Goal: Task Accomplishment & Management: Use online tool/utility

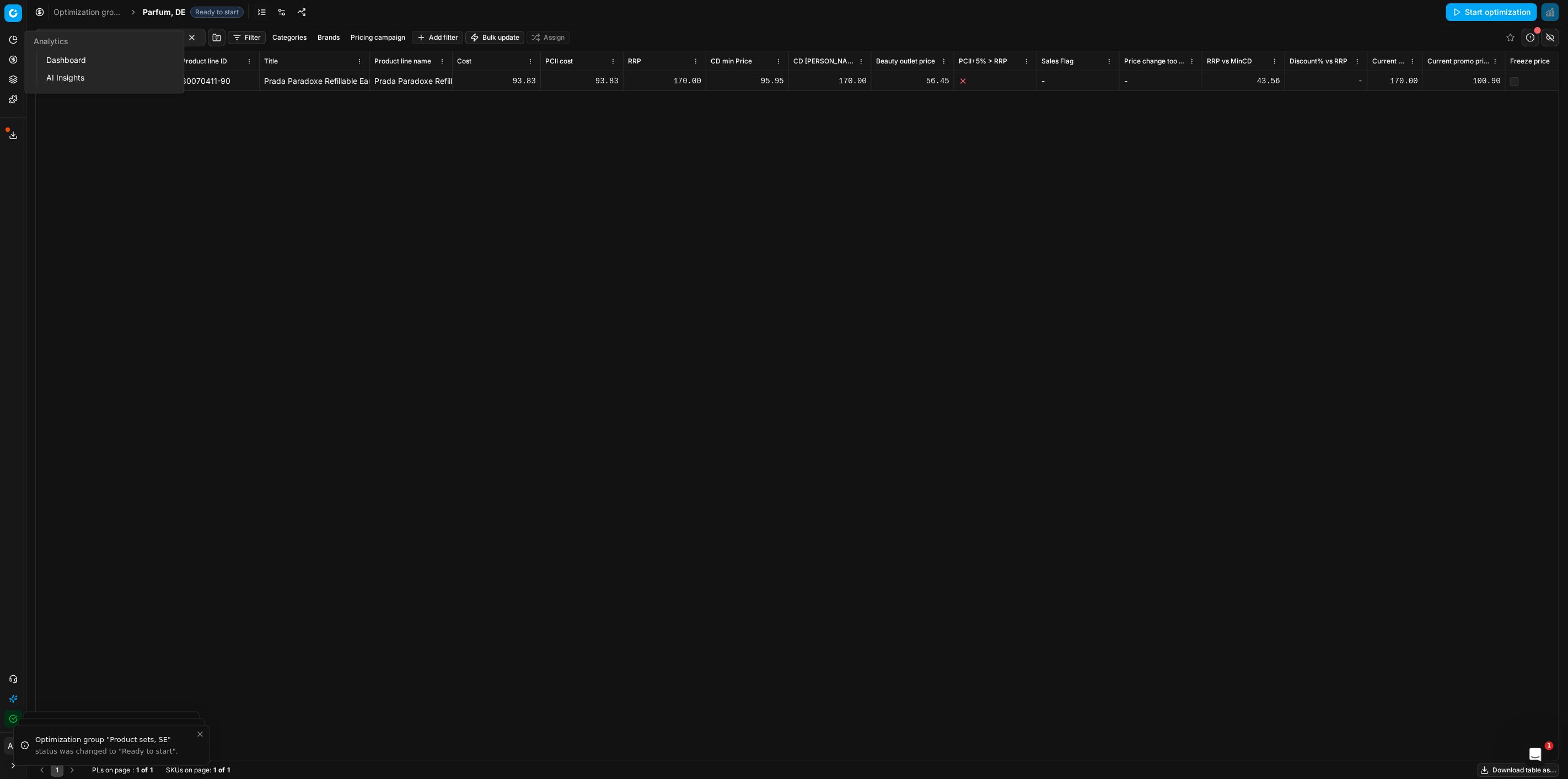
click at [69, 58] on link "Dashboard" at bounding box center [106, 60] width 128 height 16
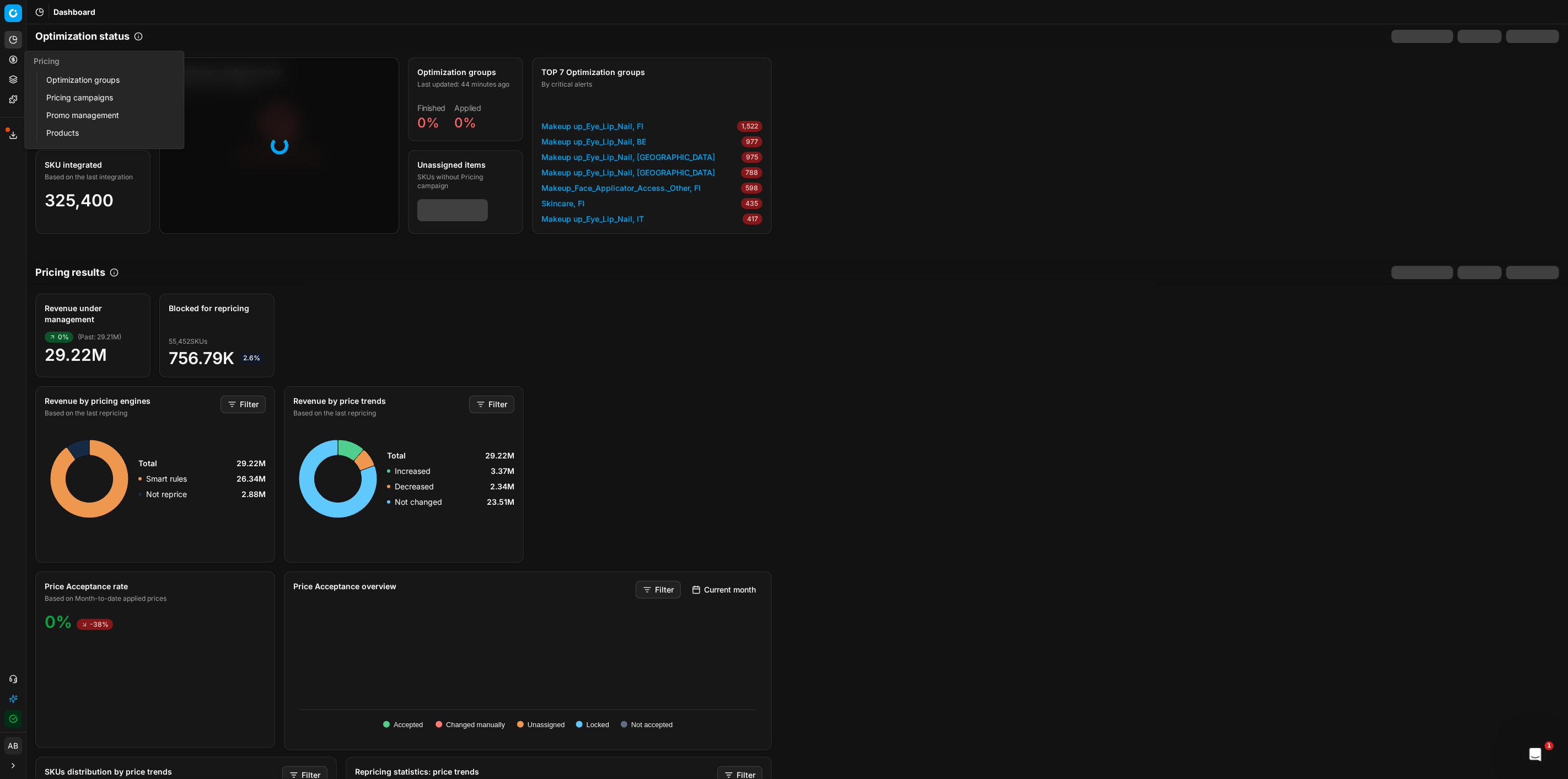
click at [89, 92] on link "Pricing campaigns" at bounding box center [106, 97] width 128 height 16
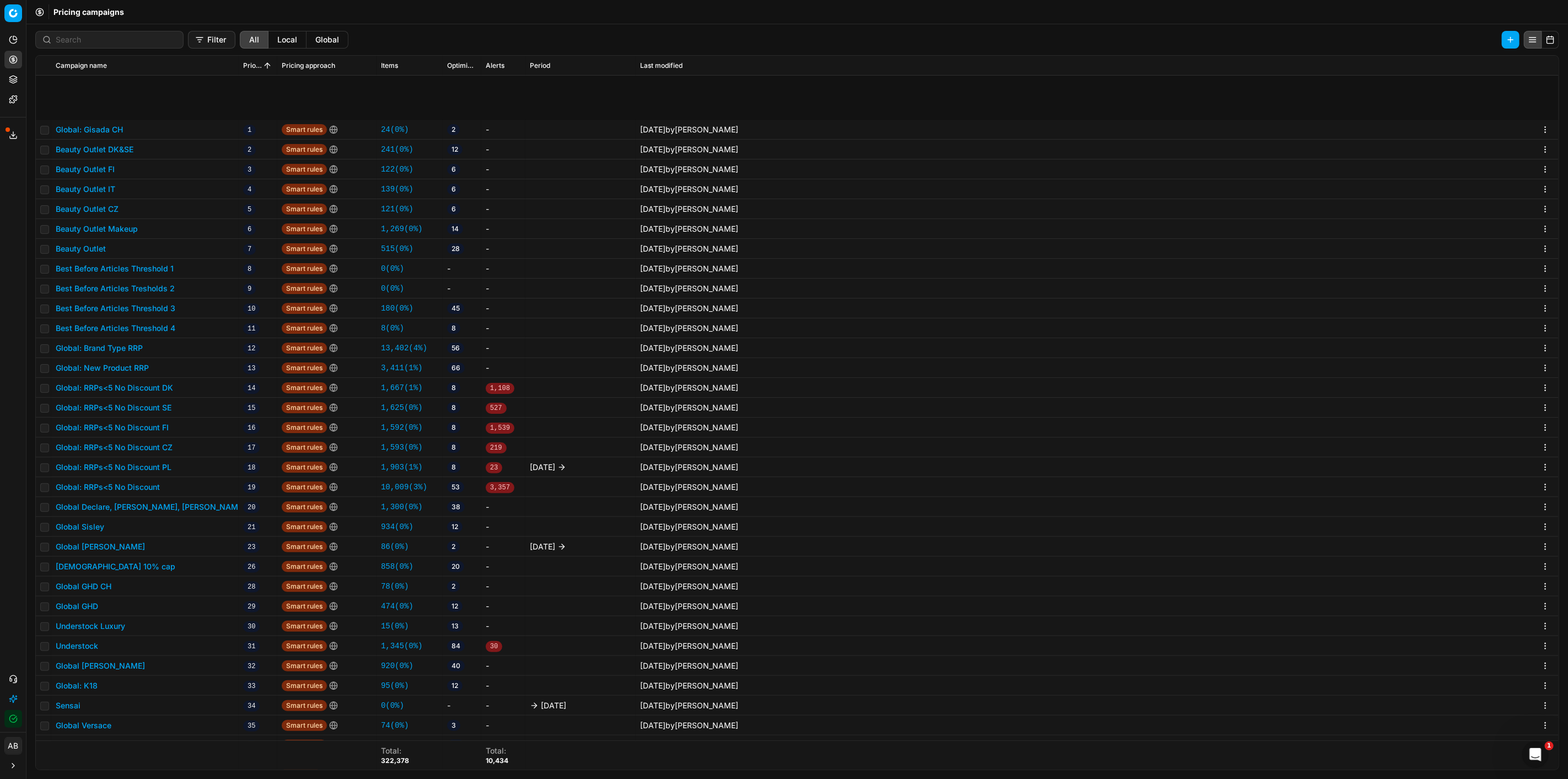
scroll to position [123, 0]
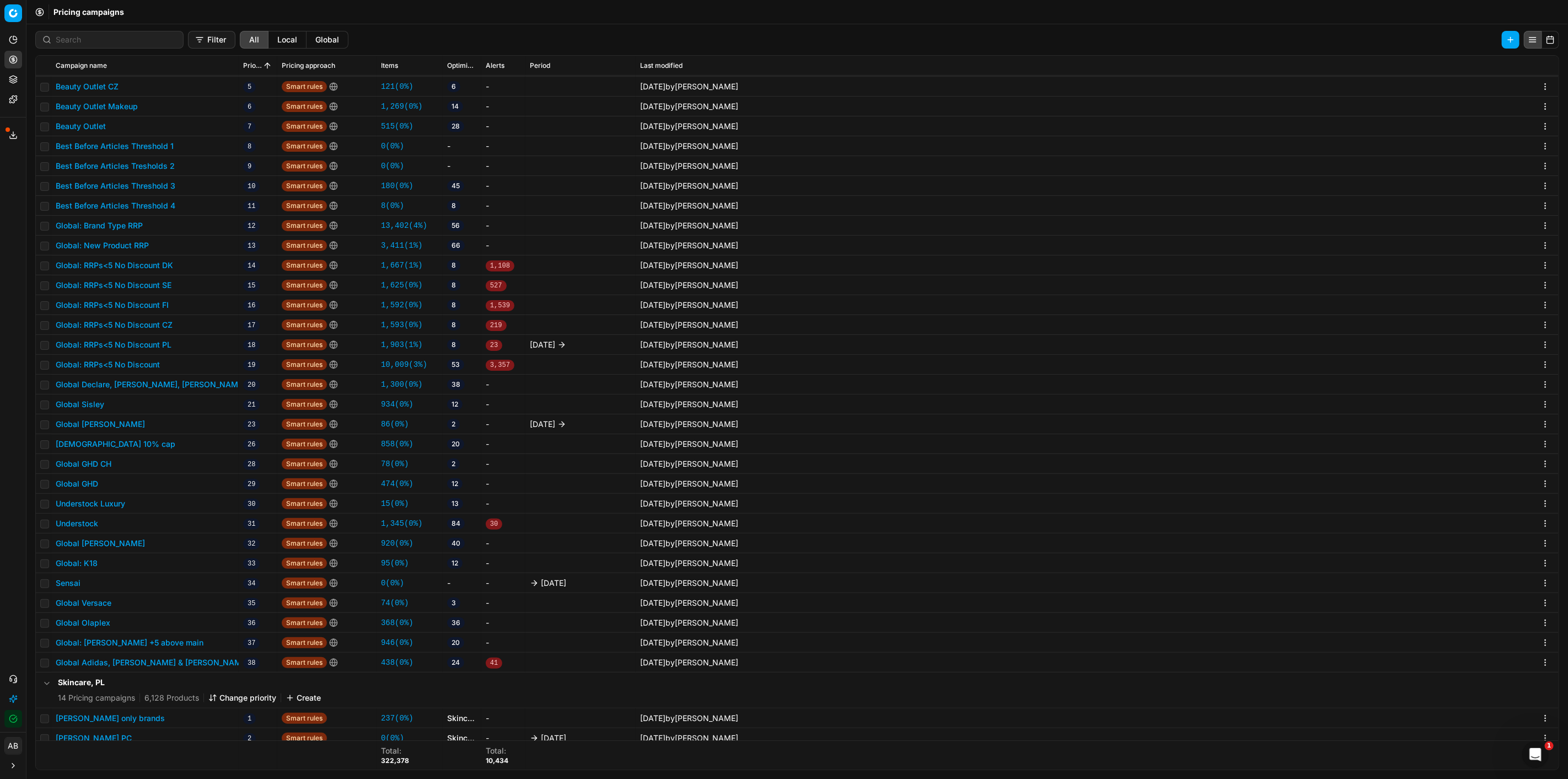
click at [92, 483] on button "Global GHD" at bounding box center [77, 483] width 43 height 11
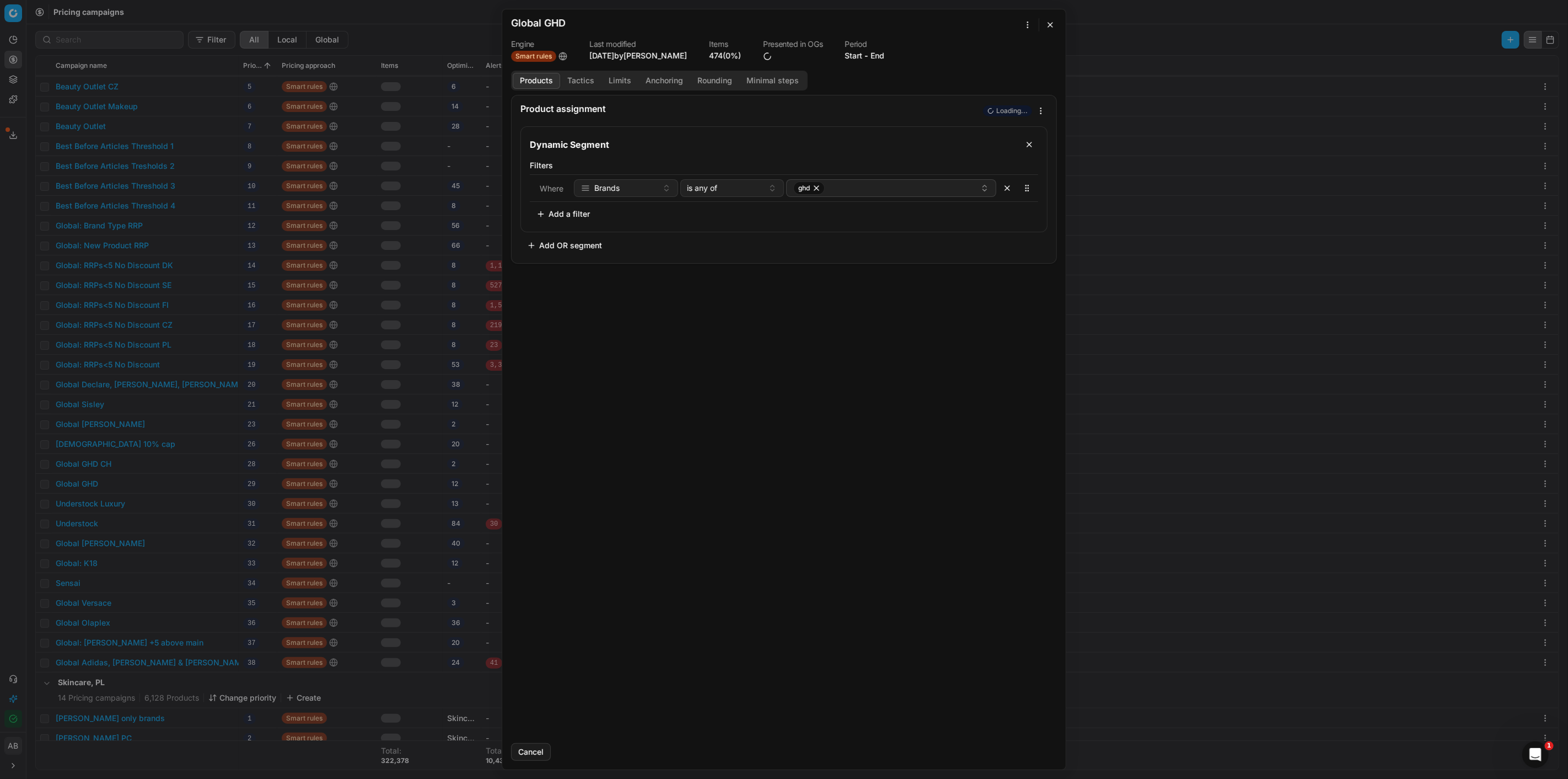
drag, startPoint x: 1045, startPoint y: 26, endPoint x: 885, endPoint y: 45, distance: 161.1
click at [1045, 26] on button "button" at bounding box center [1050, 25] width 13 height 13
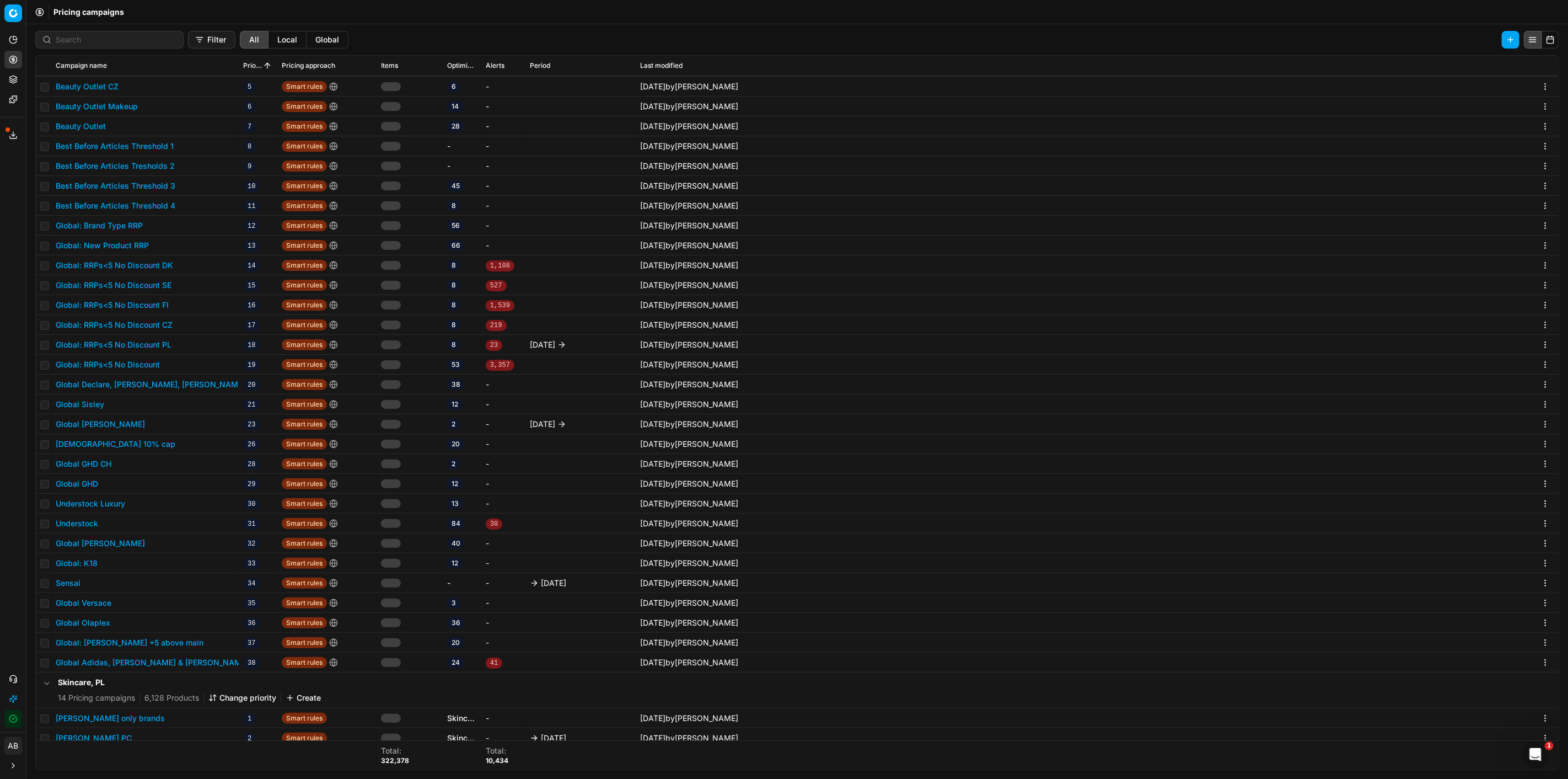
scroll to position [0, 0]
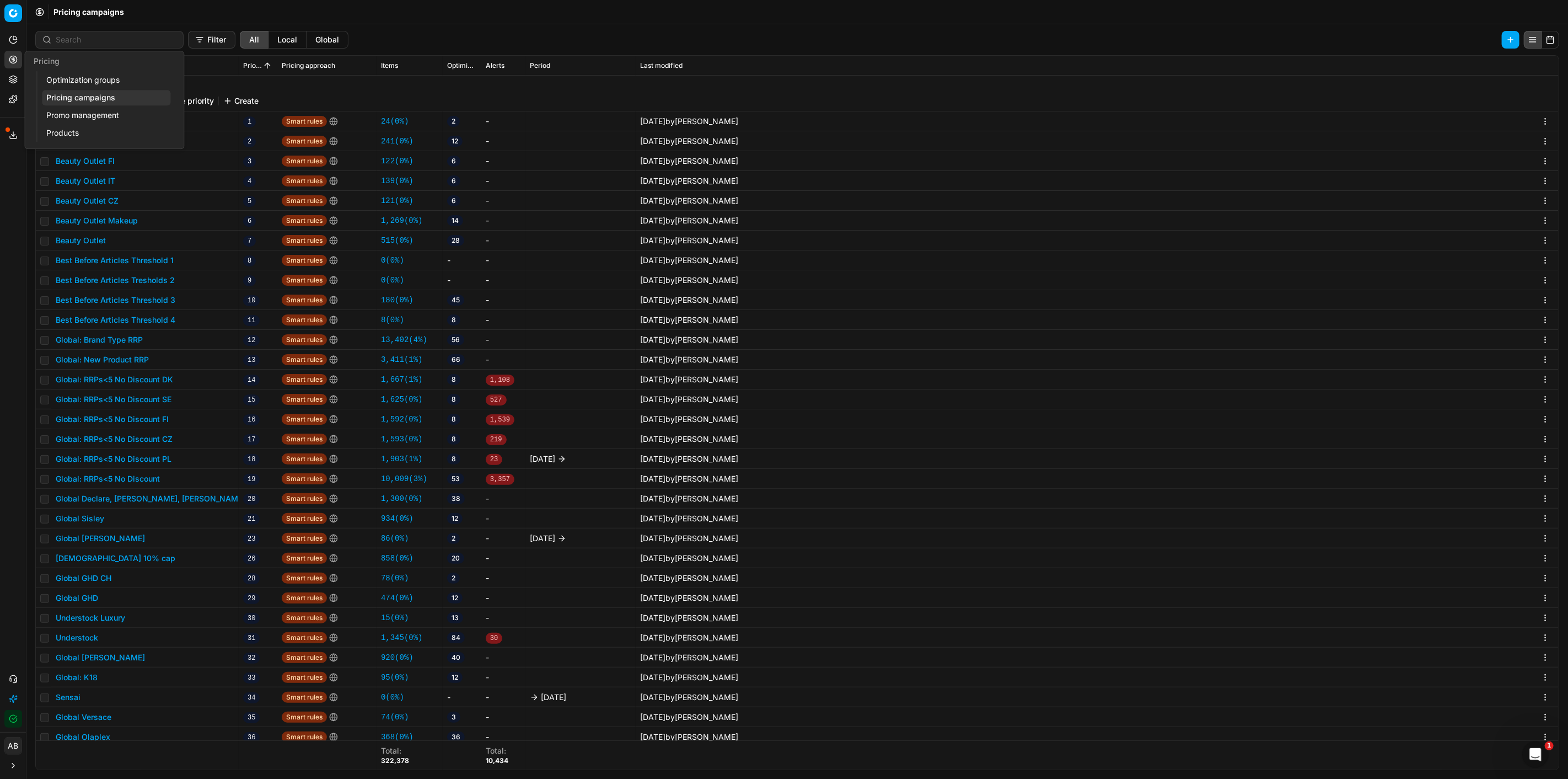
click at [63, 80] on link "Optimization groups" at bounding box center [106, 79] width 128 height 16
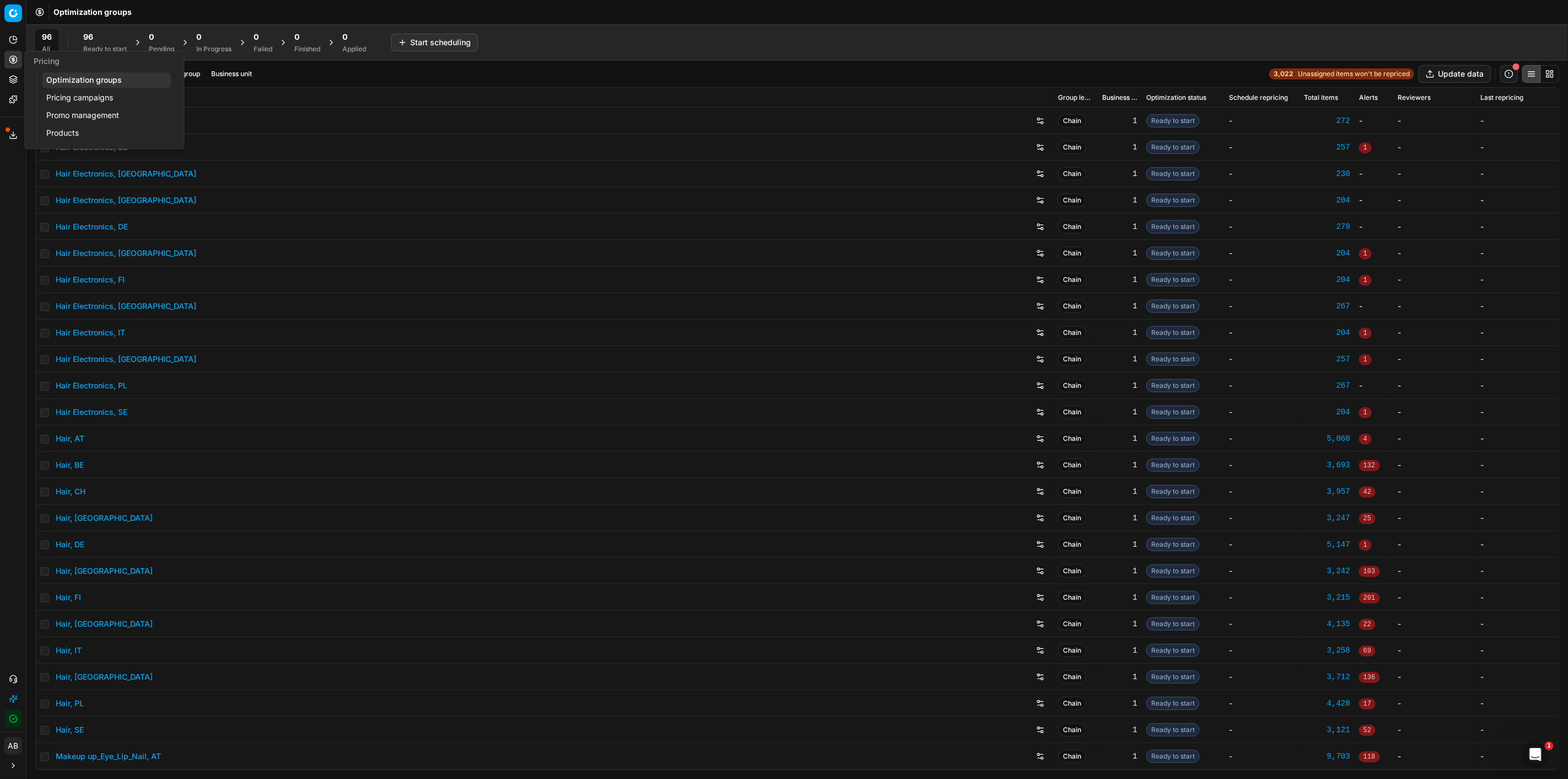
click at [97, 94] on link "Pricing campaigns" at bounding box center [106, 97] width 128 height 16
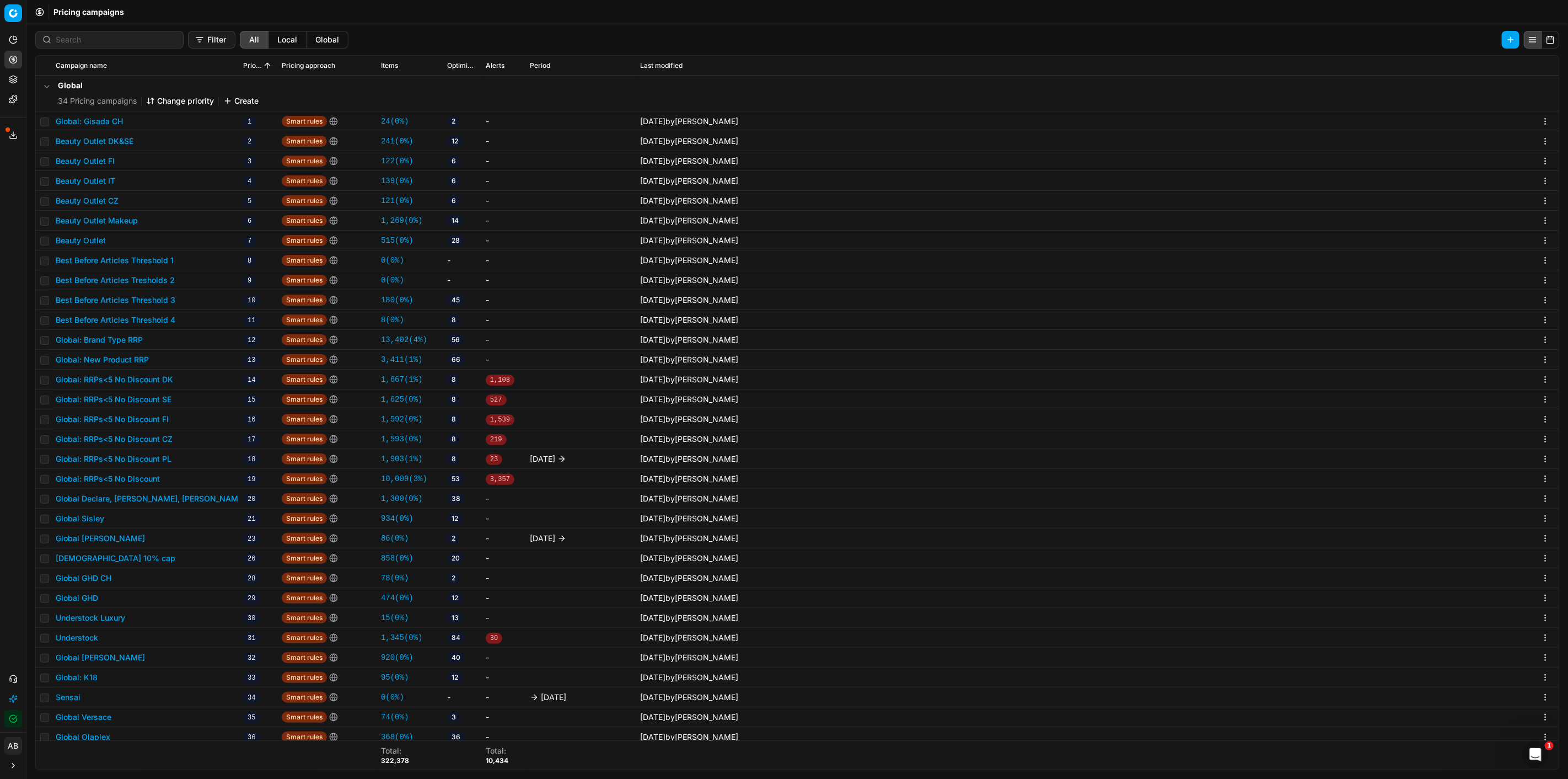
scroll to position [61, 0]
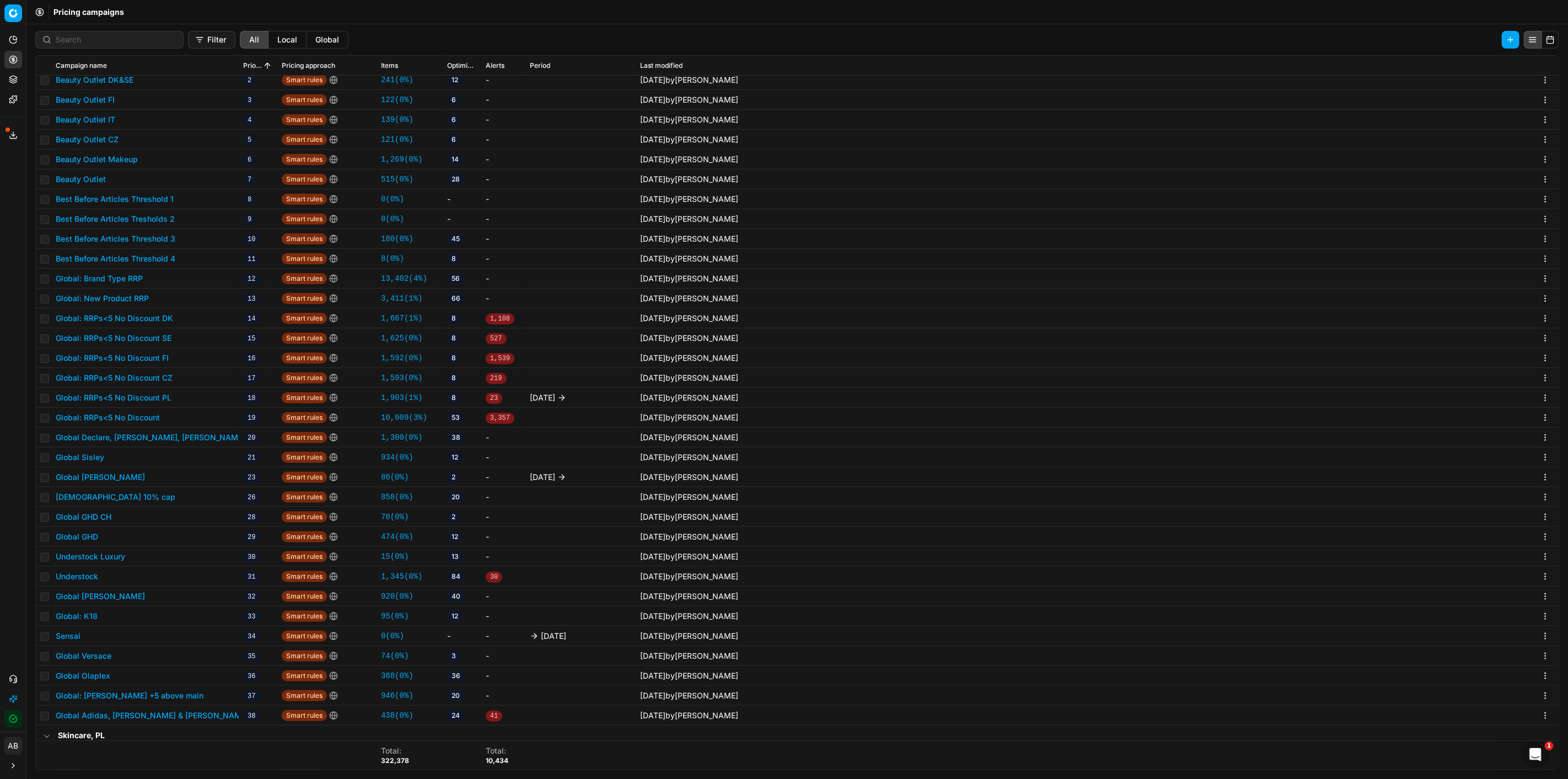
click at [87, 534] on button "Global GHD" at bounding box center [77, 536] width 43 height 11
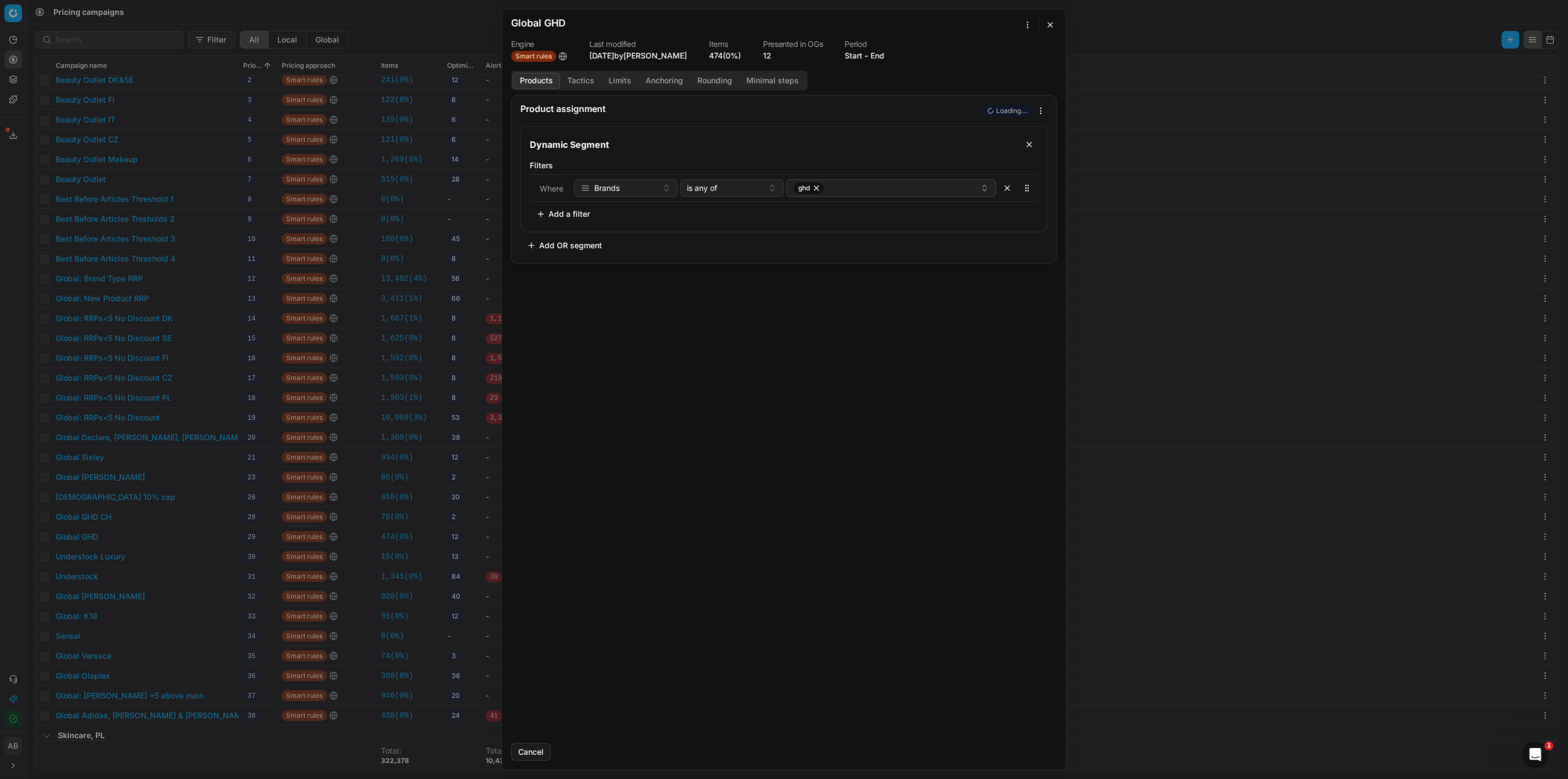
click at [593, 83] on button "Tactics" at bounding box center [581, 81] width 42 height 16
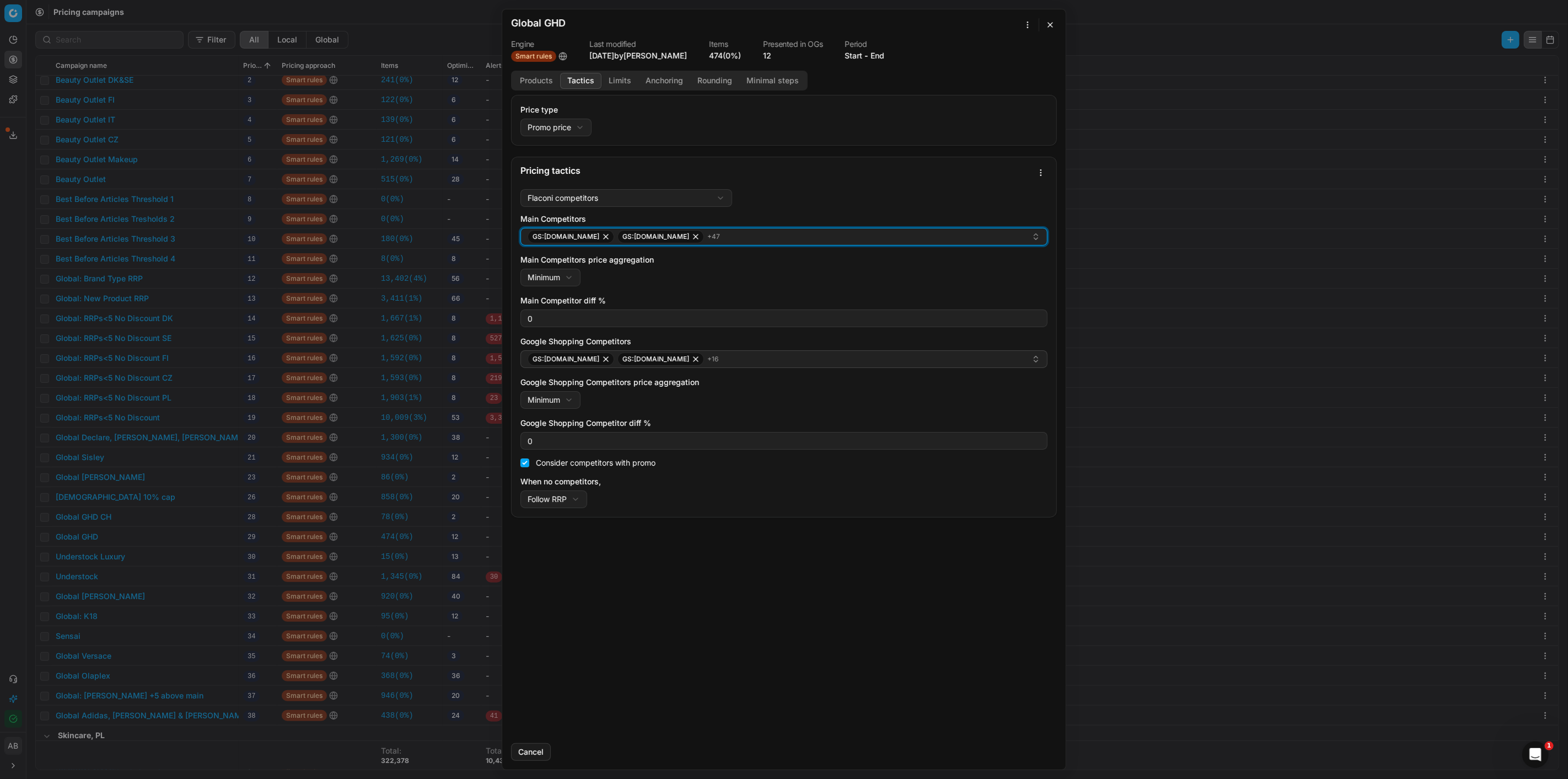
click at [709, 234] on div "GS:[DOMAIN_NAME] GS:[DOMAIN_NAME] + 47" at bounding box center [780, 236] width 504 height 13
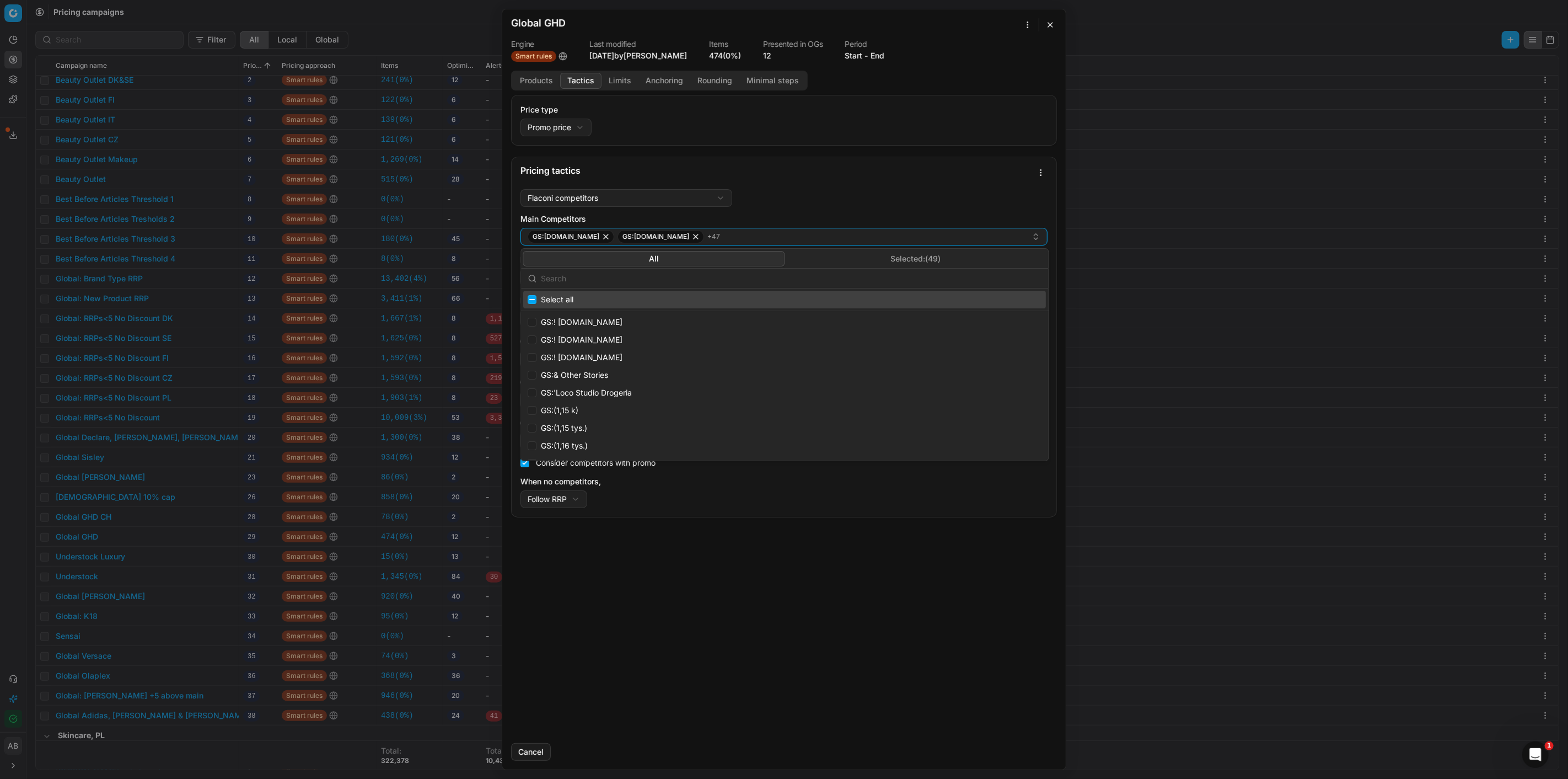
click at [734, 281] on input "text" at bounding box center [791, 278] width 501 height 22
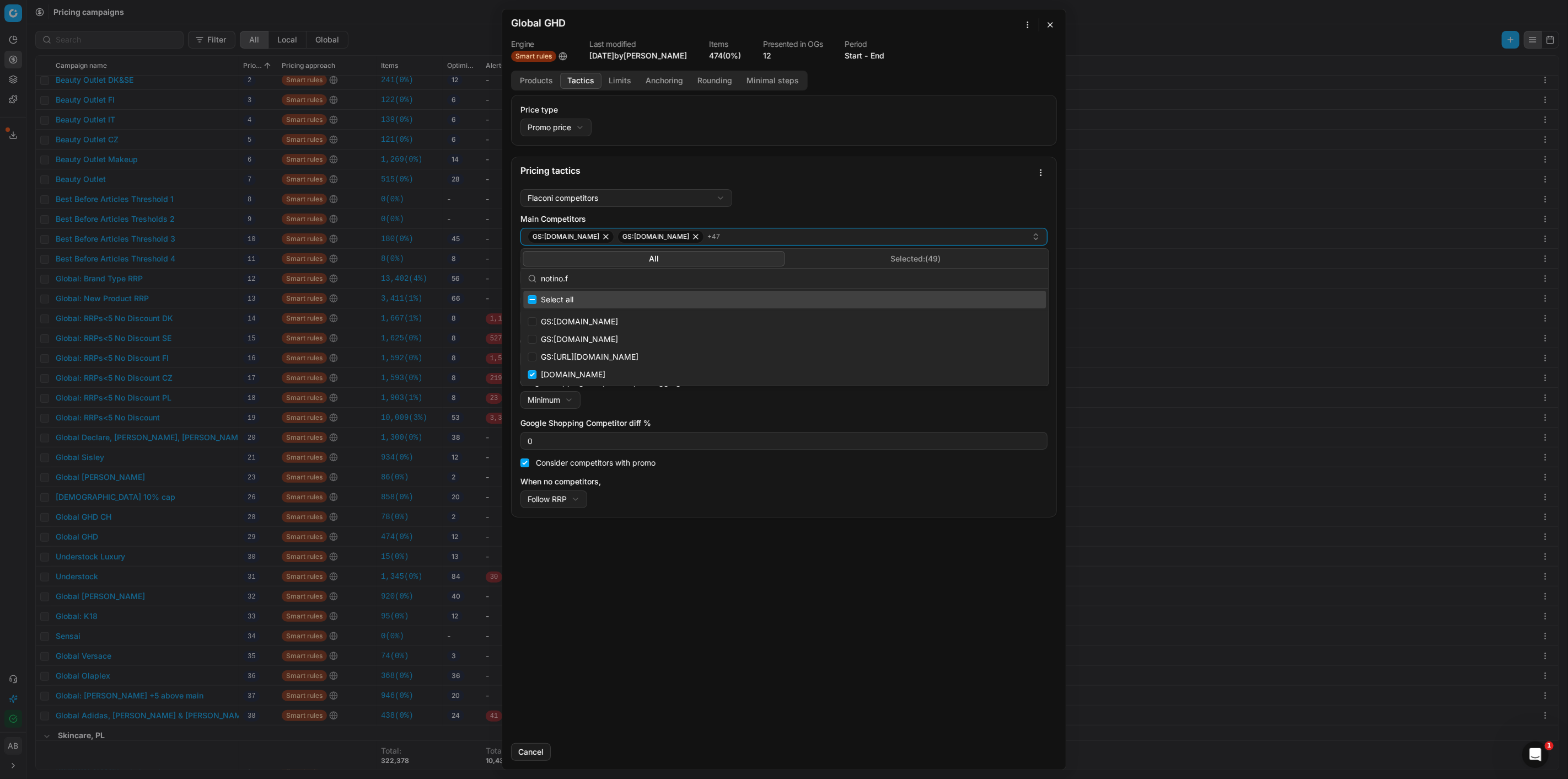
scroll to position [0, 0]
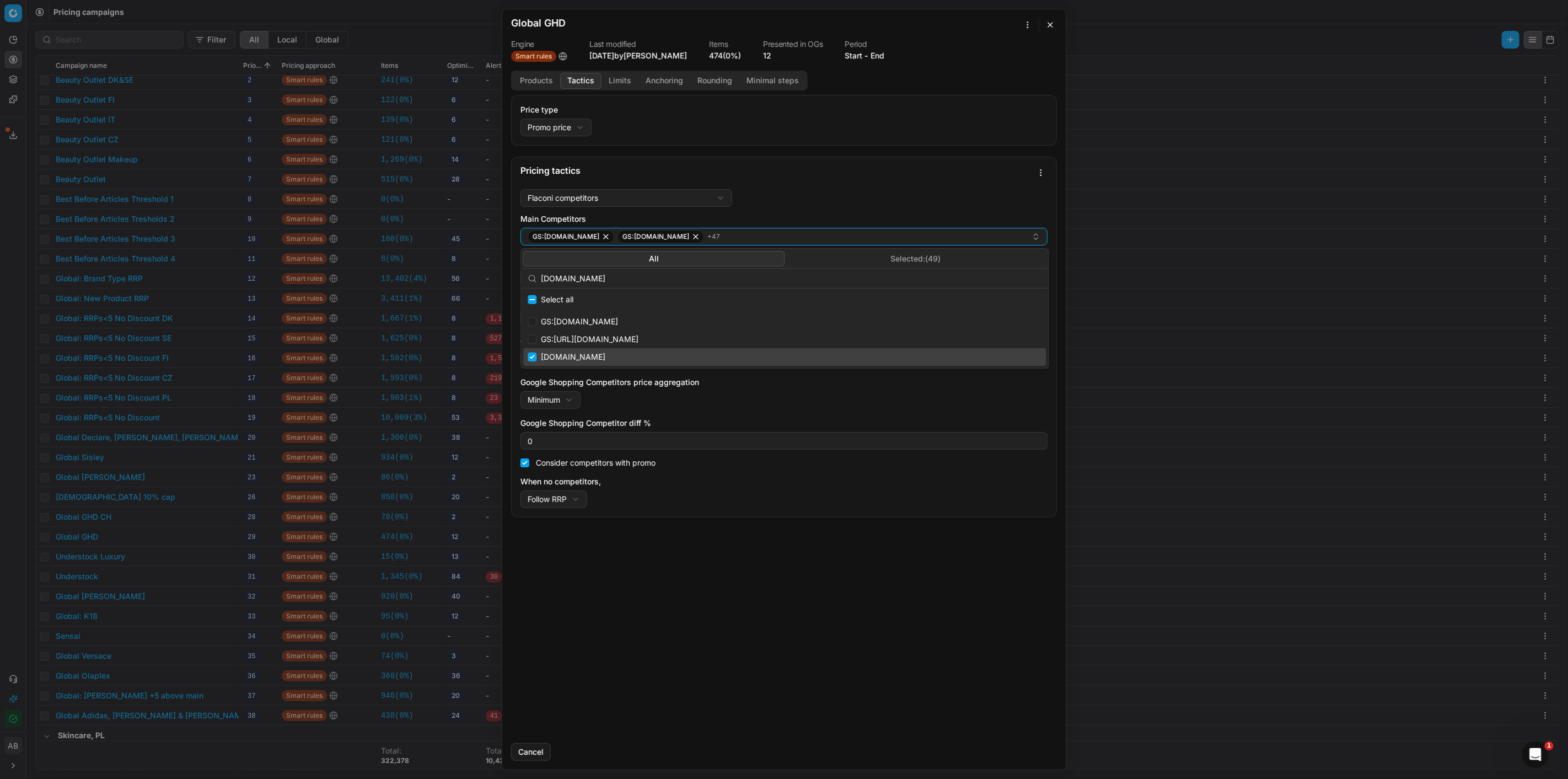
type input "[DOMAIN_NAME]"
click at [530, 358] on input "Suggestions" at bounding box center [532, 357] width 9 height 9
checkbox input "false"
drag, startPoint x: 824, startPoint y: 588, endPoint x: 801, endPoint y: 550, distance: 44.4
click at [824, 588] on div "Price type Promo price Default Regular price Promo price Pricing tactics Flacon…" at bounding box center [784, 414] width 564 height 639
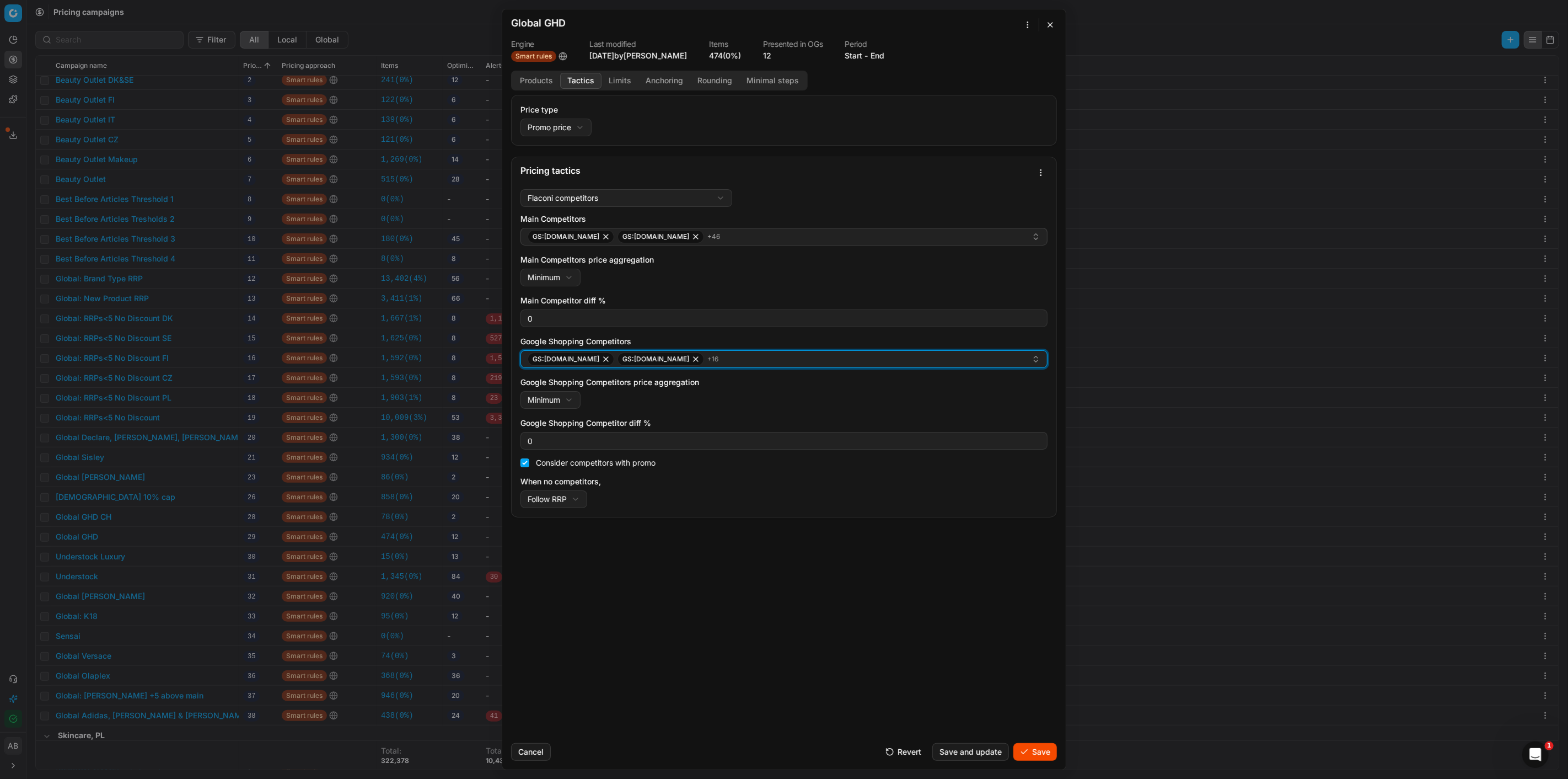
click at [754, 367] on button "GS:[DOMAIN_NAME] GS:[PERSON_NAME][DOMAIN_NAME] + 16" at bounding box center [784, 359] width 527 height 18
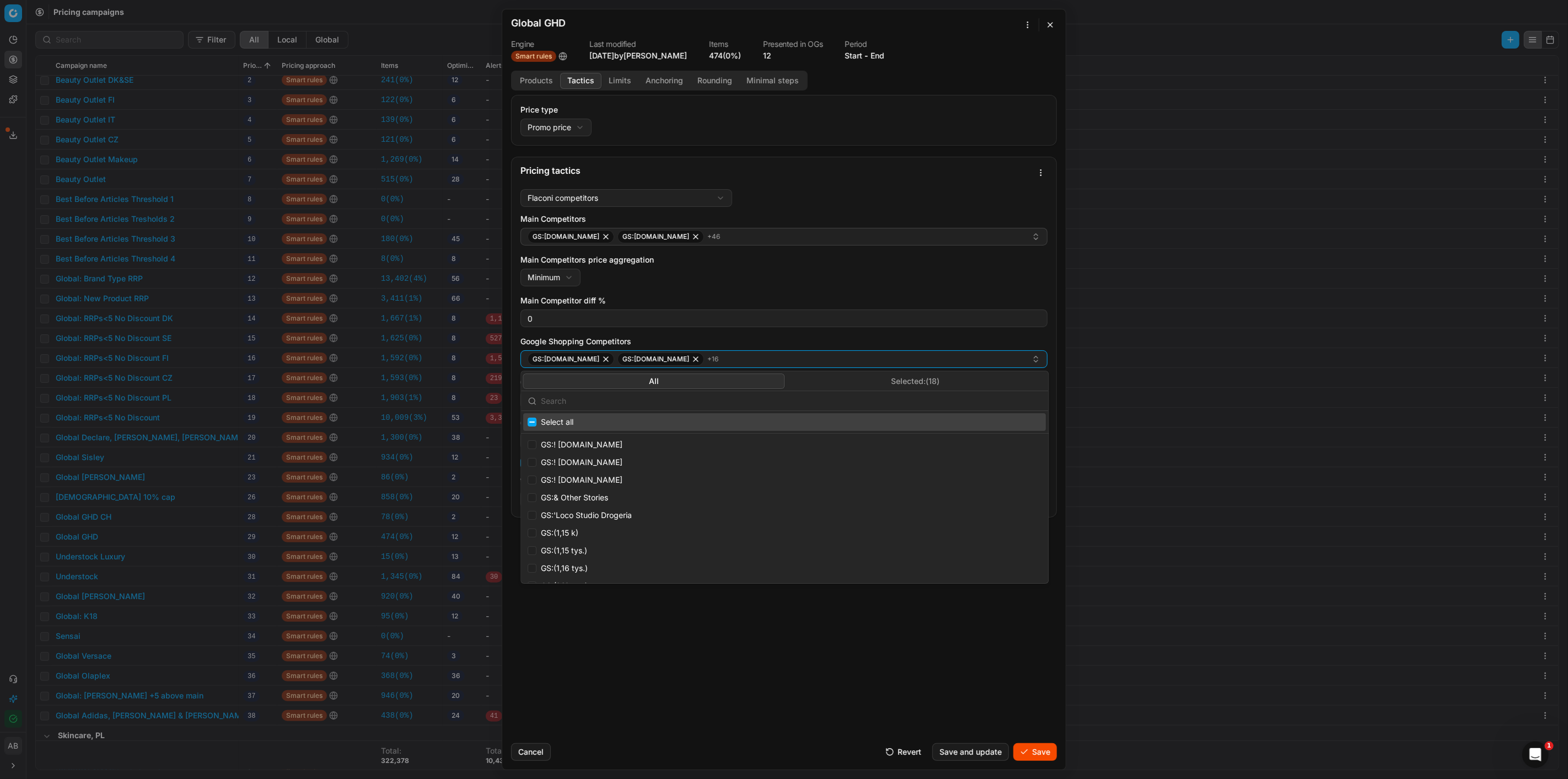
click at [690, 405] on input "text" at bounding box center [791, 401] width 501 height 22
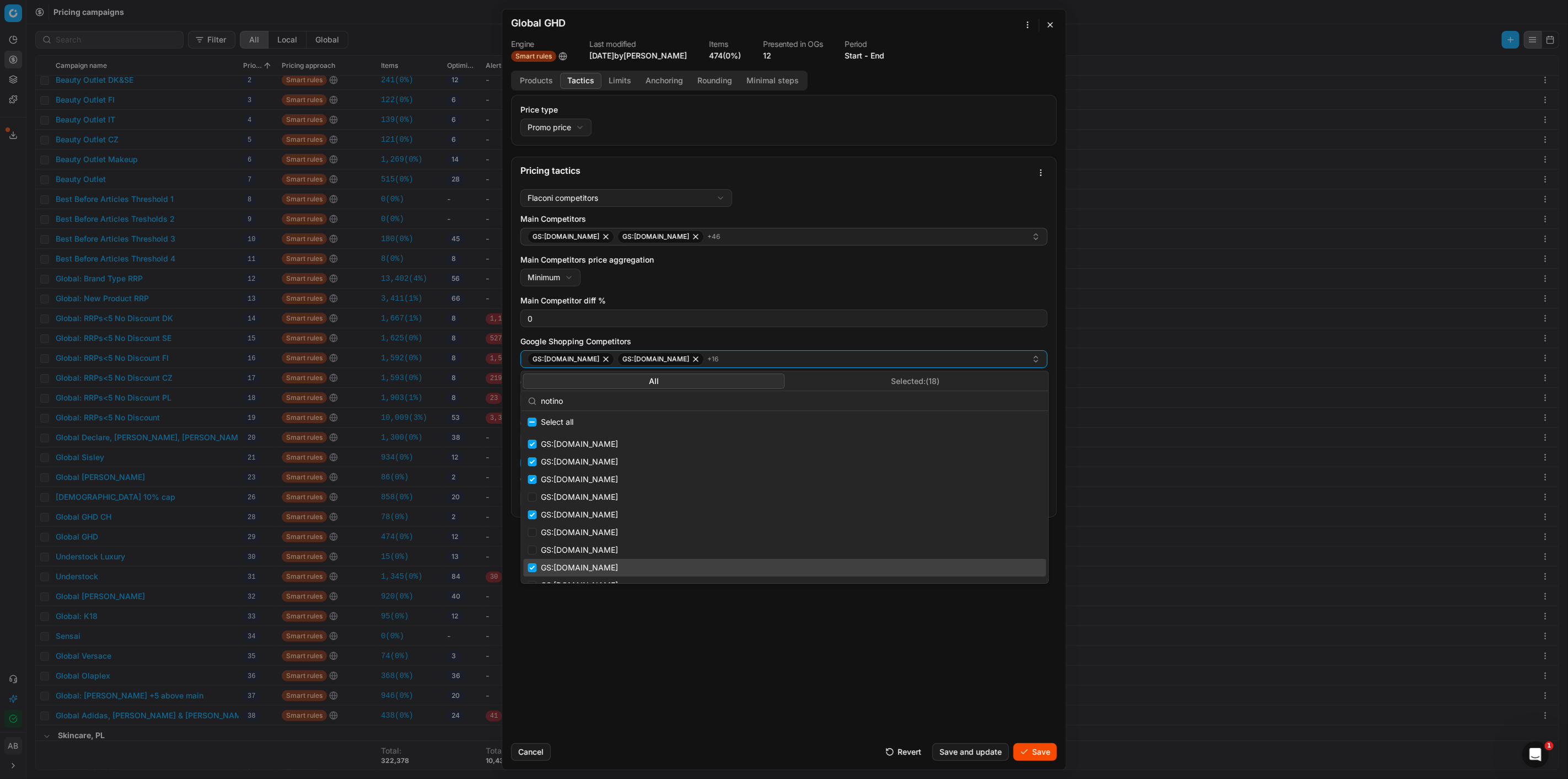
type input "notino"
click at [531, 570] on input "Suggestions" at bounding box center [532, 567] width 9 height 9
checkbox input "false"
click at [671, 654] on div "Price type Promo price Default Regular price Promo price Pricing tactics Flacon…" at bounding box center [784, 414] width 564 height 639
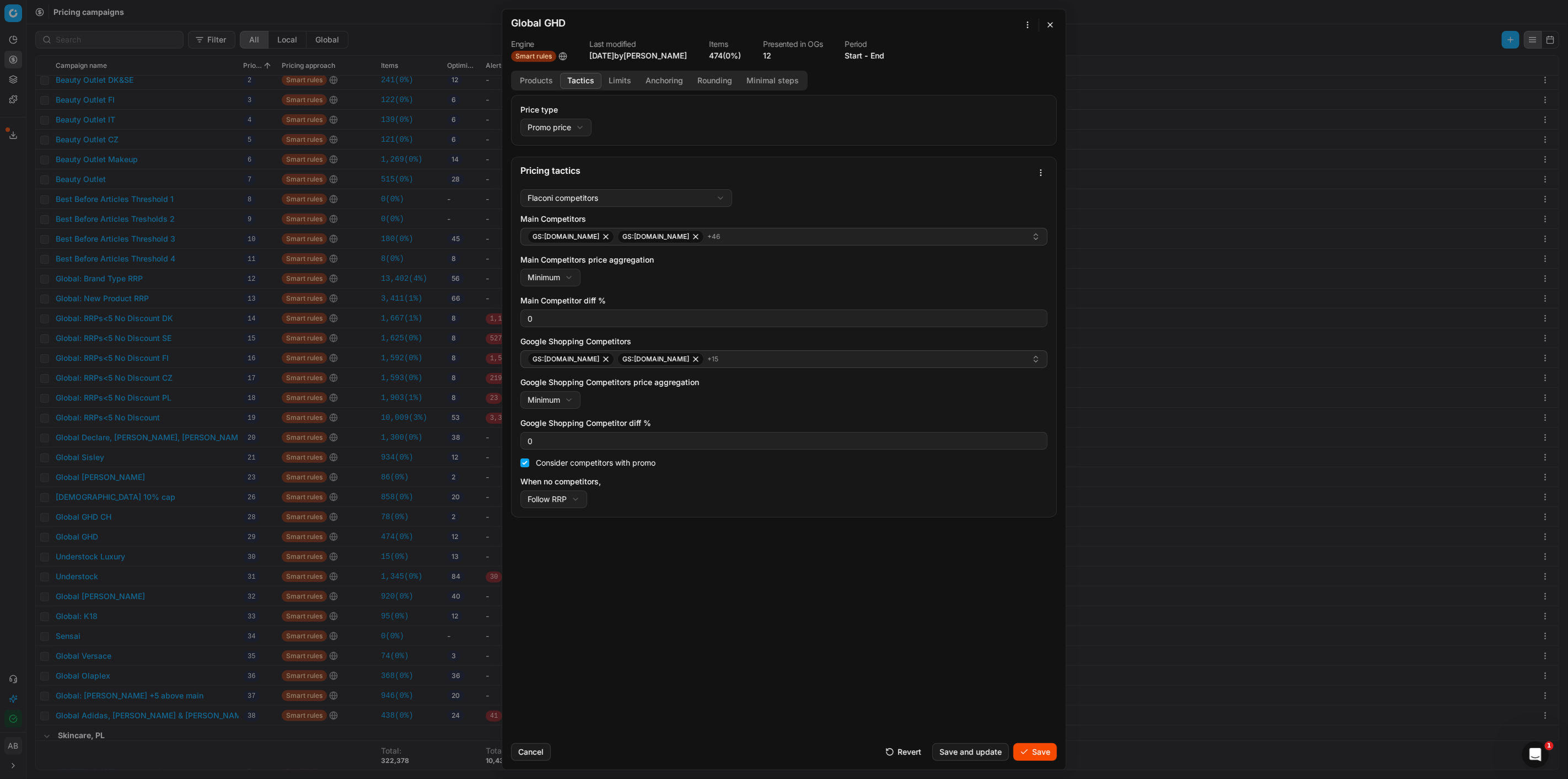
click at [1045, 754] on button "Save" at bounding box center [1035, 752] width 43 height 18
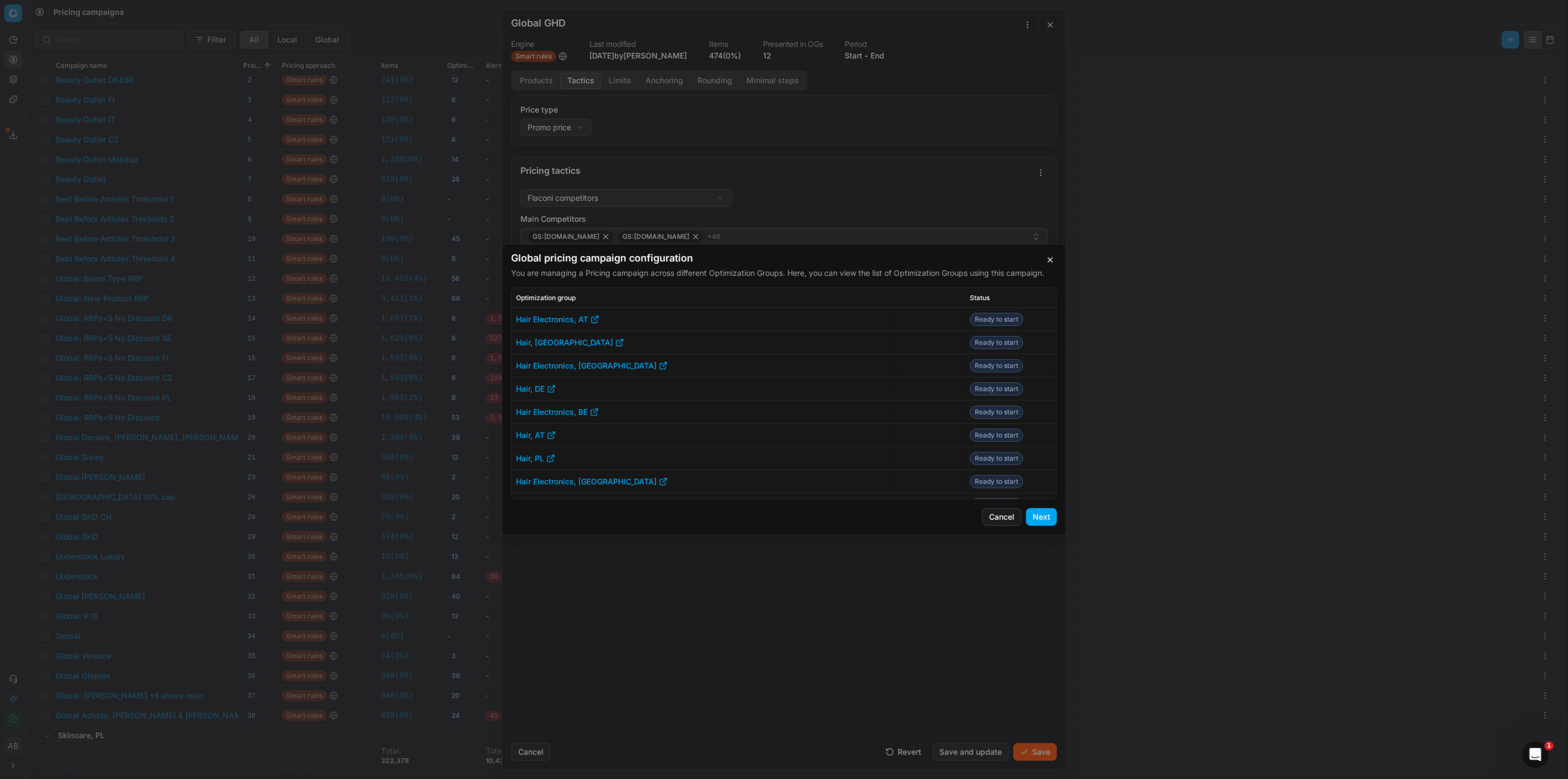
click at [1036, 512] on button "Next" at bounding box center [1041, 517] width 31 height 18
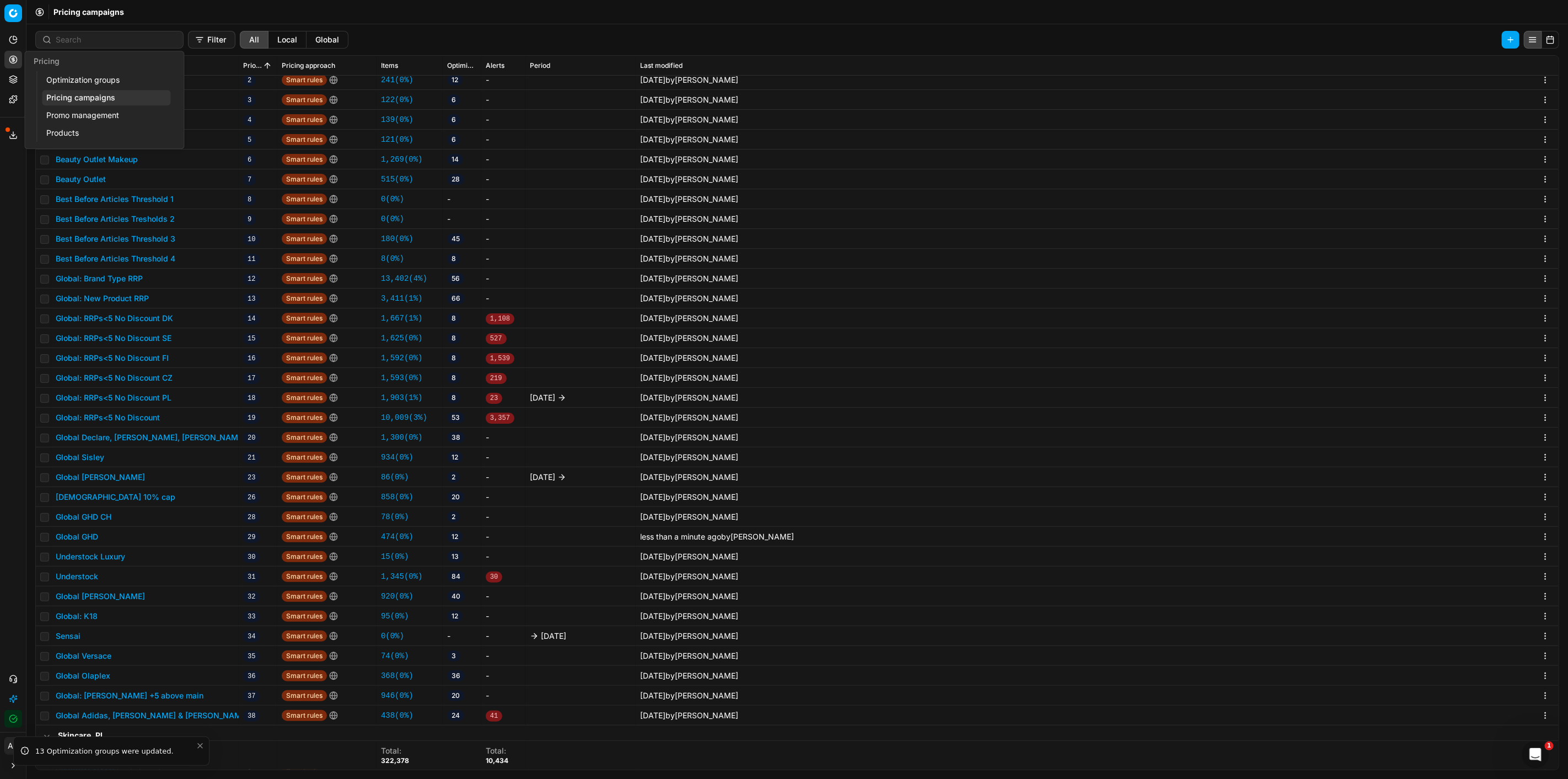
drag, startPoint x: 72, startPoint y: 76, endPoint x: 83, endPoint y: 76, distance: 11.0
click at [72, 76] on link "Optimization groups" at bounding box center [106, 79] width 128 height 16
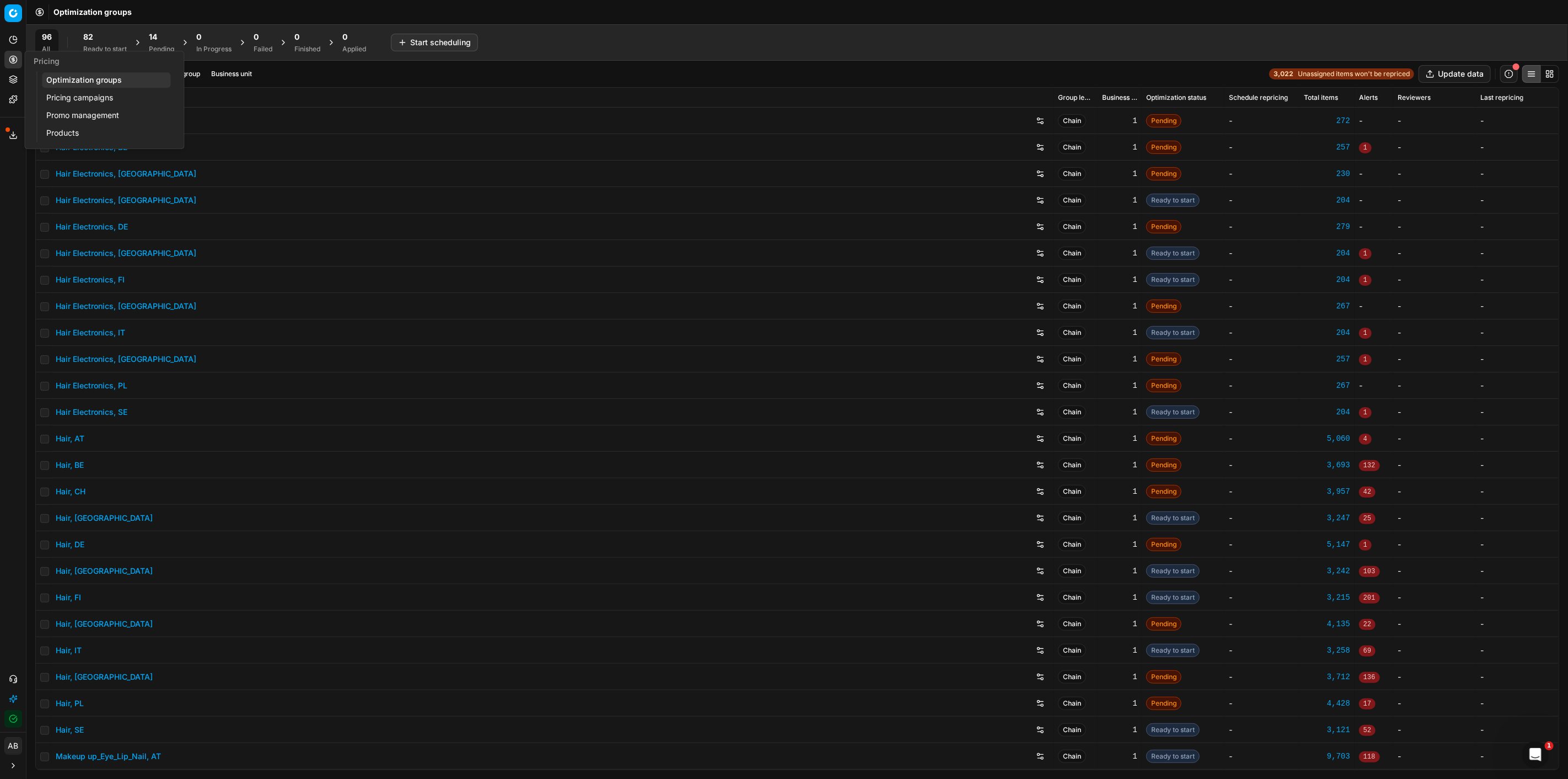
click at [163, 40] on div "14" at bounding box center [161, 36] width 25 height 11
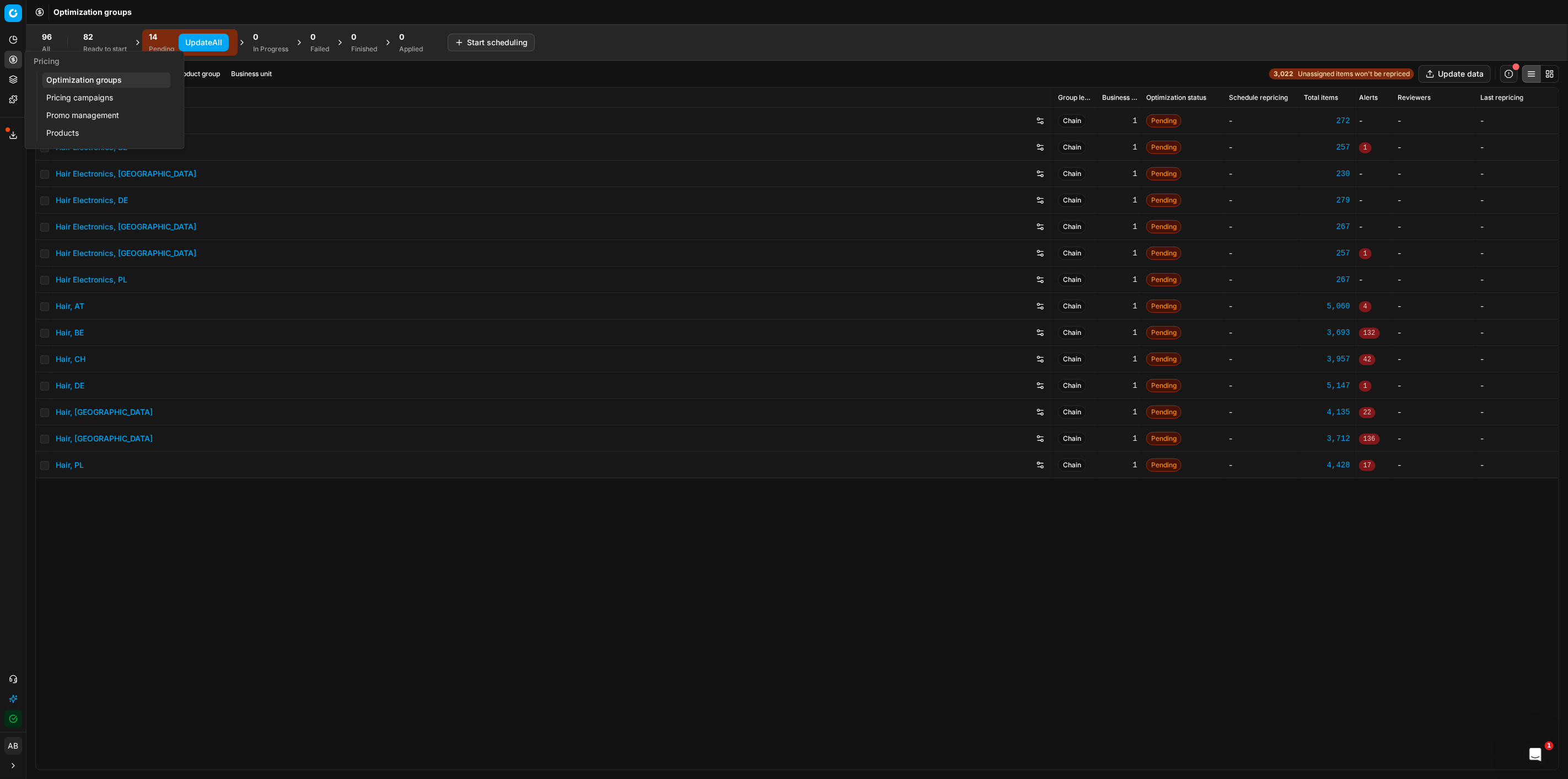
click at [199, 42] on button "Update All" at bounding box center [203, 43] width 50 height 18
